Goal: Task Accomplishment & Management: Manage account settings

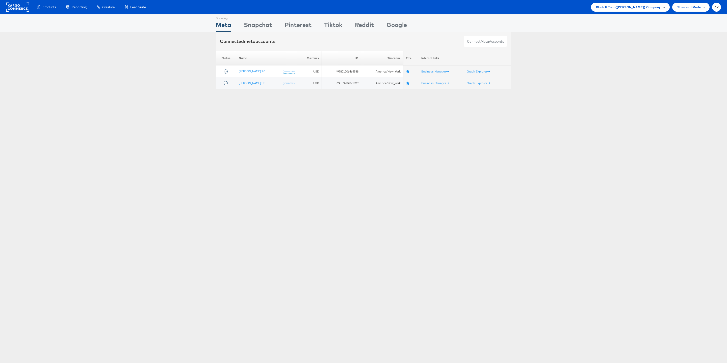
click at [637, 6] on span "Block & Tam (Veronica Beard) Company" at bounding box center [628, 7] width 65 height 5
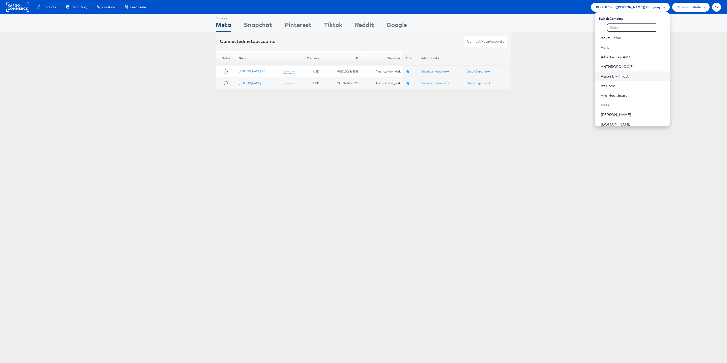
click at [619, 75] on link "Assembly-Hyatt" at bounding box center [633, 76] width 65 height 5
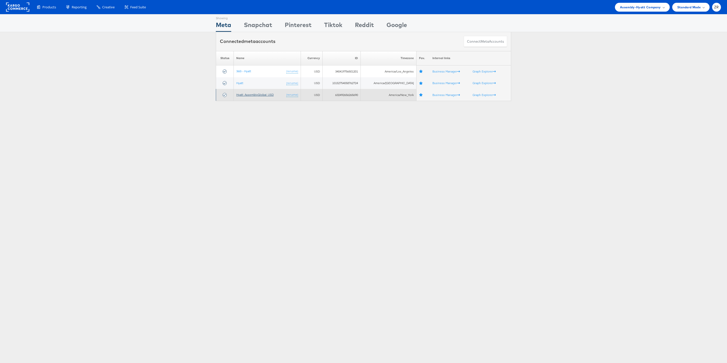
click at [251, 94] on link "Hyatt_AssemblyGlobal_USD" at bounding box center [254, 95] width 37 height 4
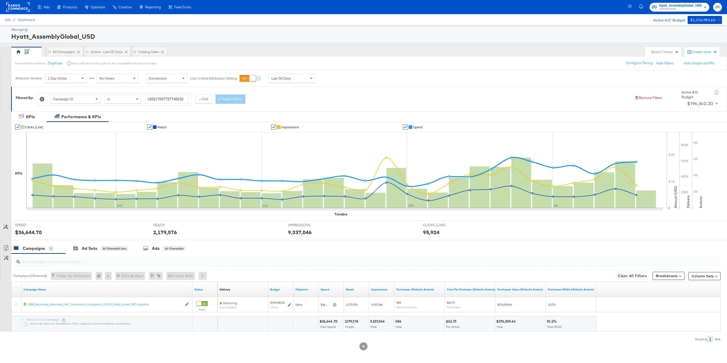
scroll to position [3, 0]
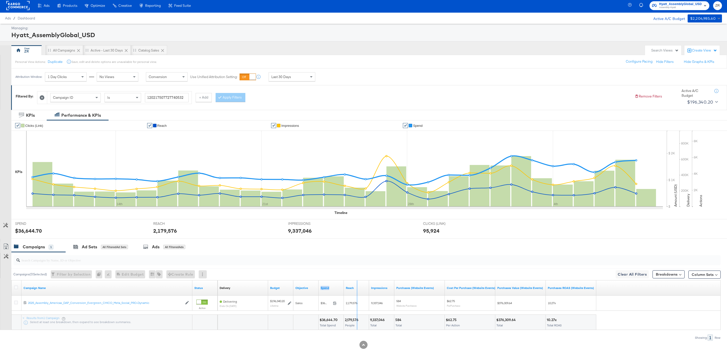
drag, startPoint x: 343, startPoint y: 286, endPoint x: 367, endPoint y: 284, distance: 23.6
click at [367, 284] on div "Delivery Sorting Unavailable Budget Objective Spend Reach Impressions Purchases…" at bounding box center [407, 287] width 379 height 15
drag, startPoint x: 367, startPoint y: 284, endPoint x: 374, endPoint y: 284, distance: 7.1
click at [374, 284] on div "Delivery Sorting Unavailable Budget Objective Spend Reach Impressions Purchases…" at bounding box center [419, 287] width 402 height 15
click at [337, 263] on input "search" at bounding box center [337, 258] width 634 height 10
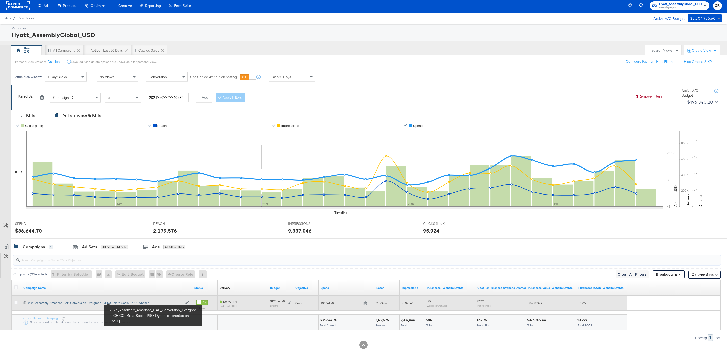
click at [123, 303] on div "2025_Assembly_Americas_DAP_Conversion_Evergreen_CHICO_Meta_Social_PRO-Dynamic 2…" at bounding box center [105, 303] width 155 height 4
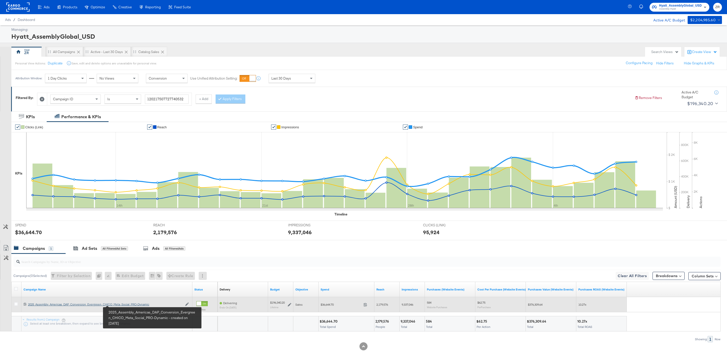
click at [122, 305] on div "Ads Products Optimize Creative Reporting Feed Suite Hyatt_AssemblyGlobal_USD As…" at bounding box center [363, 182] width 727 height 364
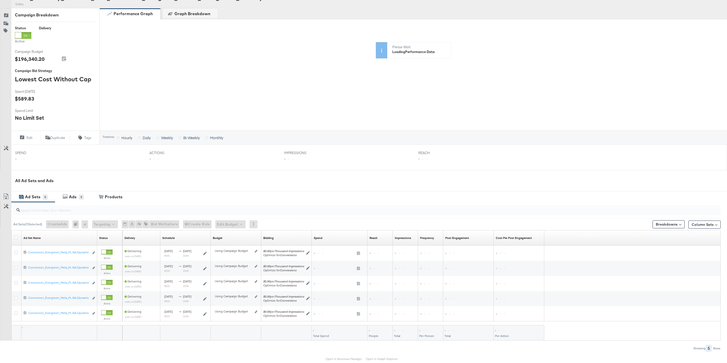
scroll to position [84, 0]
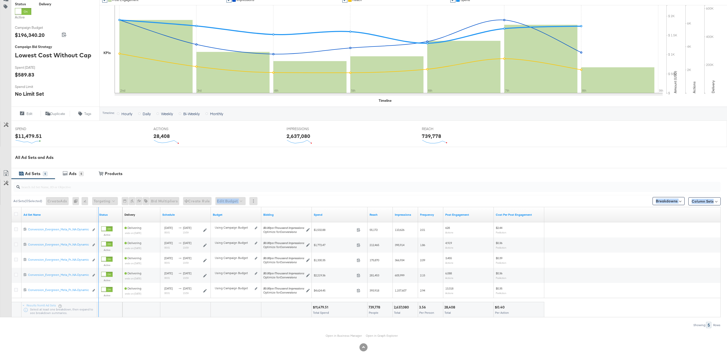
drag, startPoint x: 96, startPoint y: 212, endPoint x: 197, endPoint y: 202, distance: 101.5
click at [197, 202] on div "Ad Sets ( 0 Selected) Create Ads At least one ad set must be selected 0 Rename …" at bounding box center [360, 253] width 721 height 149
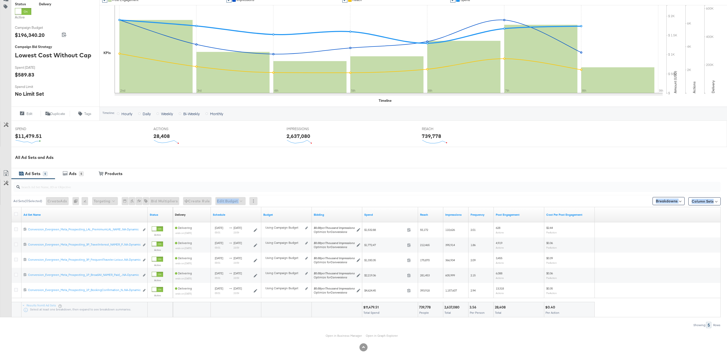
click at [148, 216] on div "Status" at bounding box center [160, 215] width 25 height 8
drag, startPoint x: 146, startPoint y: 217, endPoint x: 220, endPoint y: 211, distance: 74.2
click at [12, 207] on div "Ad Set Name Status Delivery Sorting Unavailable Schedule Budget Bidding Spend R…" at bounding box center [12, 207] width 0 height 0
drag, startPoint x: 146, startPoint y: 218, endPoint x: 207, endPoint y: 219, distance: 60.1
click at [12, 207] on div "Ad Set Name Status Delivery Sorting Unavailable Schedule Budget Bidding Spend R…" at bounding box center [12, 207] width 0 height 0
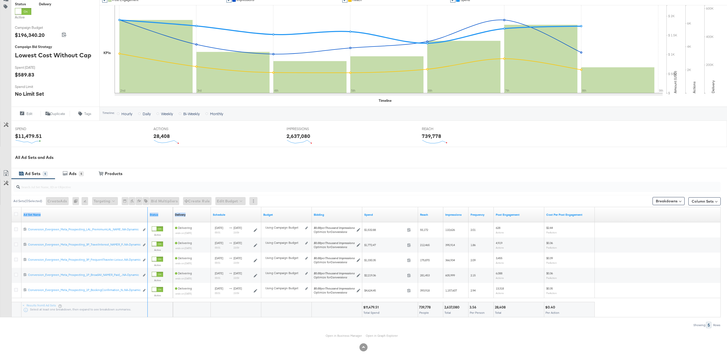
drag, startPoint x: 147, startPoint y: 215, endPoint x: 198, endPoint y: 216, distance: 51.3
click at [12, 207] on div "Ad Set Name Status Delivery Sorting Unavailable Schedule Budget Bidding Spend R…" at bounding box center [12, 207] width 0 height 0
click at [162, 170] on div "Ad Sets 5 Ads 5 View Products Products" at bounding box center [369, 173] width 716 height 11
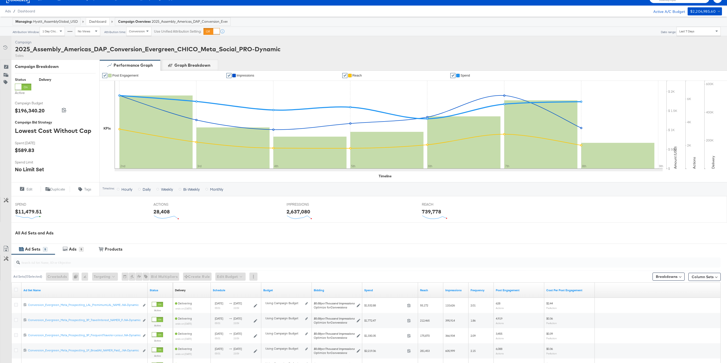
scroll to position [0, 0]
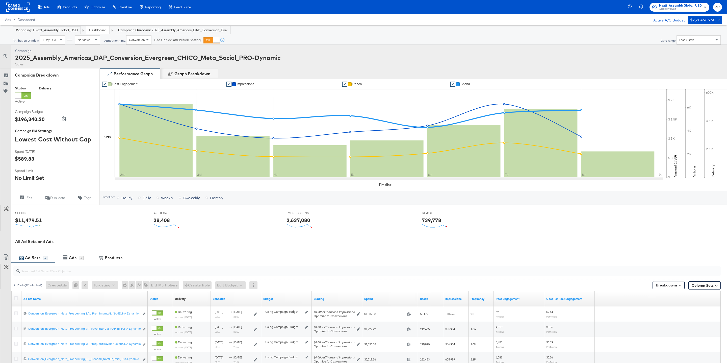
click at [69, 77] on div "Campaign Breakdown" at bounding box center [55, 75] width 81 height 6
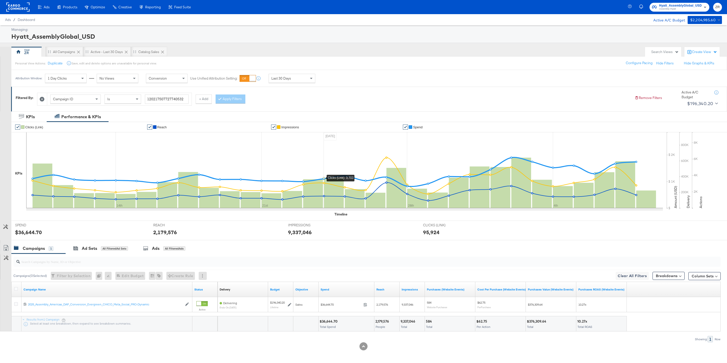
scroll to position [3, 0]
